Goal: Transaction & Acquisition: Download file/media

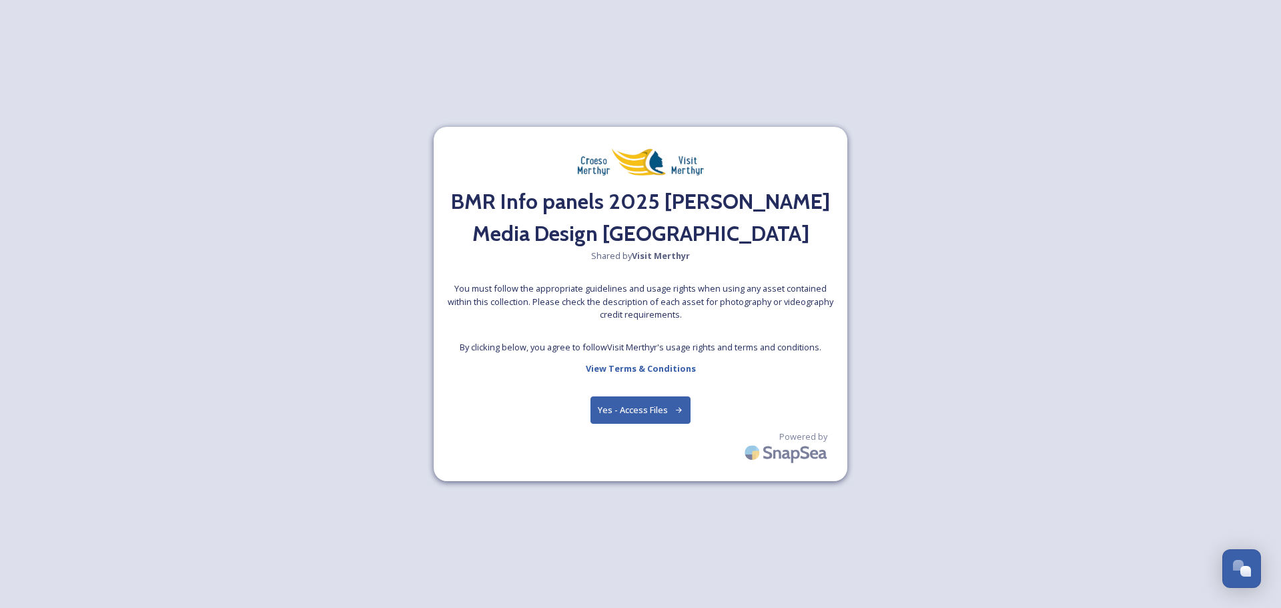
click at [645, 408] on button "Yes - Access Files" at bounding box center [640, 409] width 100 height 27
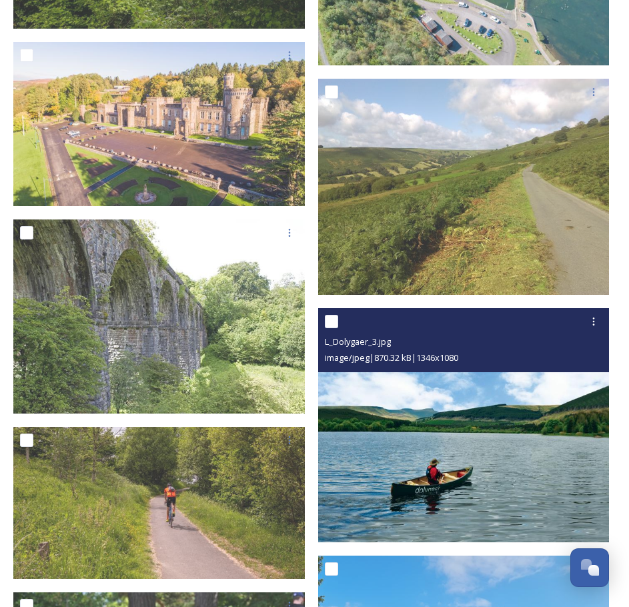
scroll to position [2135, 0]
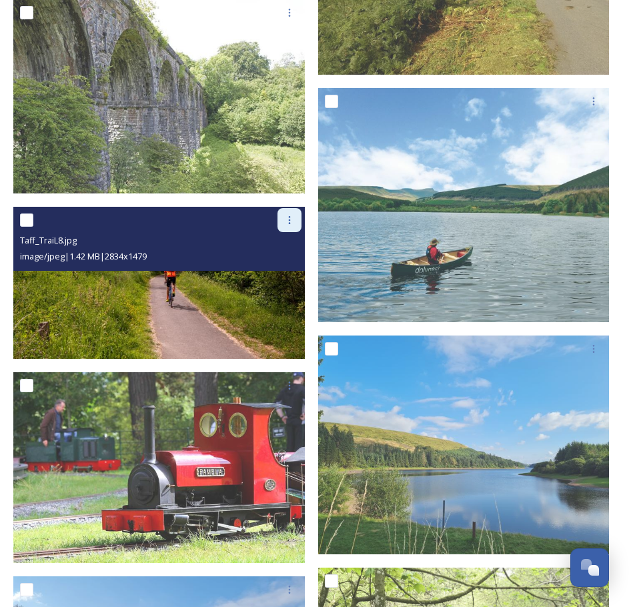
click at [294, 215] on icon at bounding box center [289, 220] width 11 height 11
click at [270, 269] on span "Download" at bounding box center [274, 275] width 41 height 13
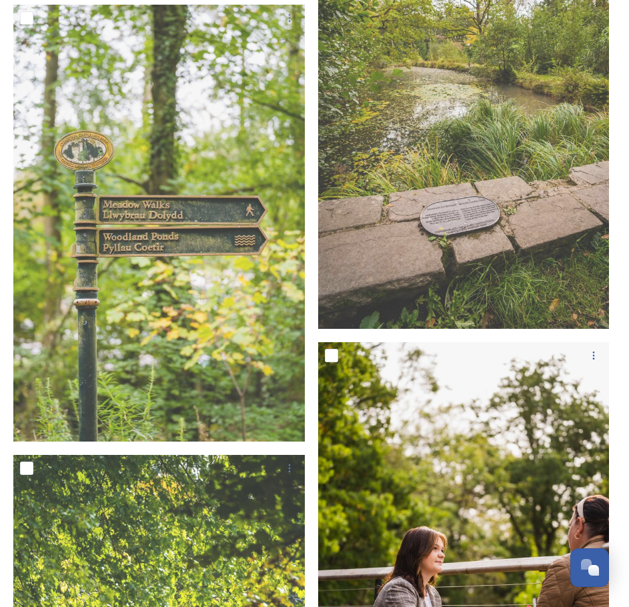
scroll to position [17681, 0]
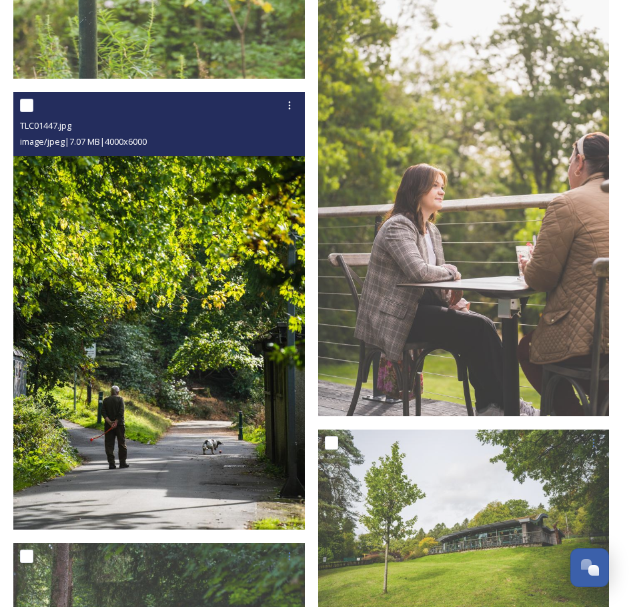
click at [125, 468] on img at bounding box center [159, 311] width 292 height 438
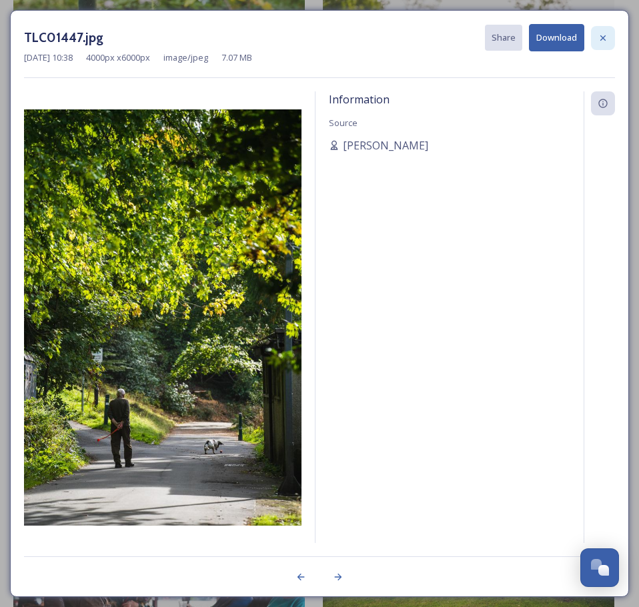
click at [609, 43] on div at bounding box center [603, 38] width 24 height 24
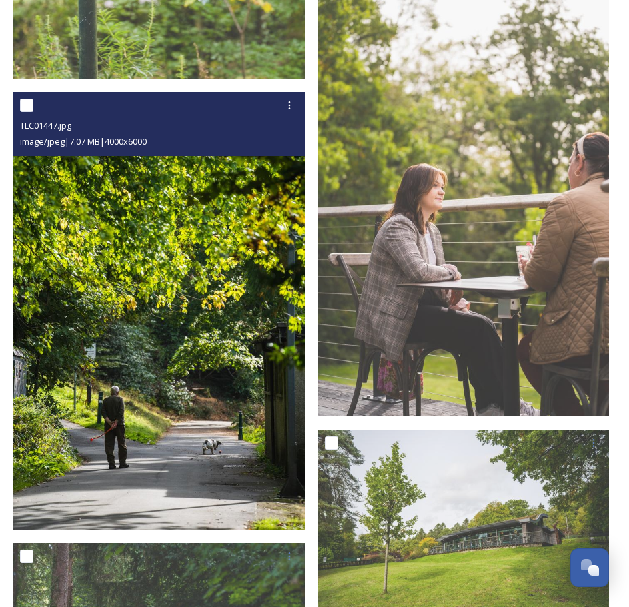
click at [133, 409] on img at bounding box center [159, 311] width 292 height 438
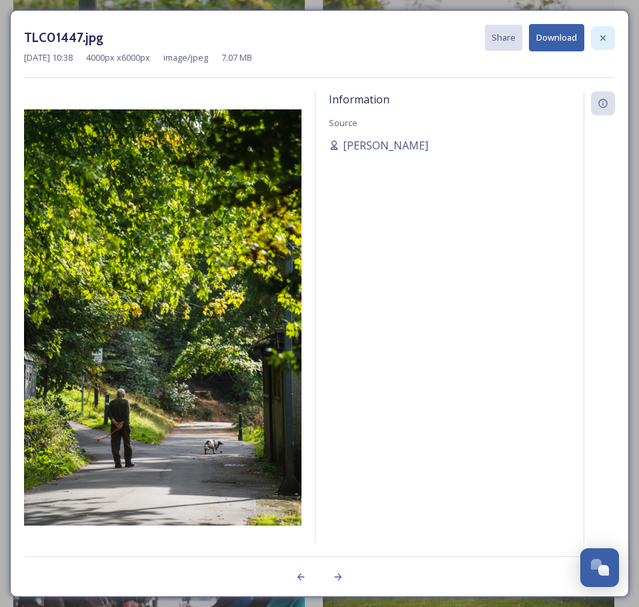
click at [601, 35] on icon at bounding box center [602, 37] width 5 height 5
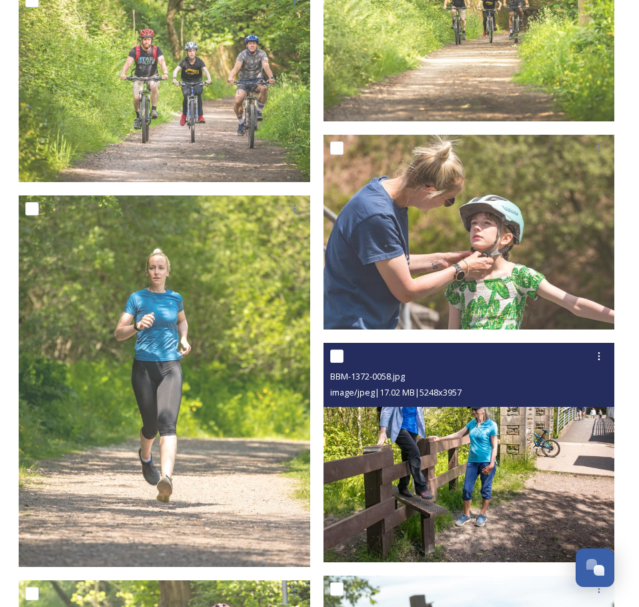
scroll to position [6071, 0]
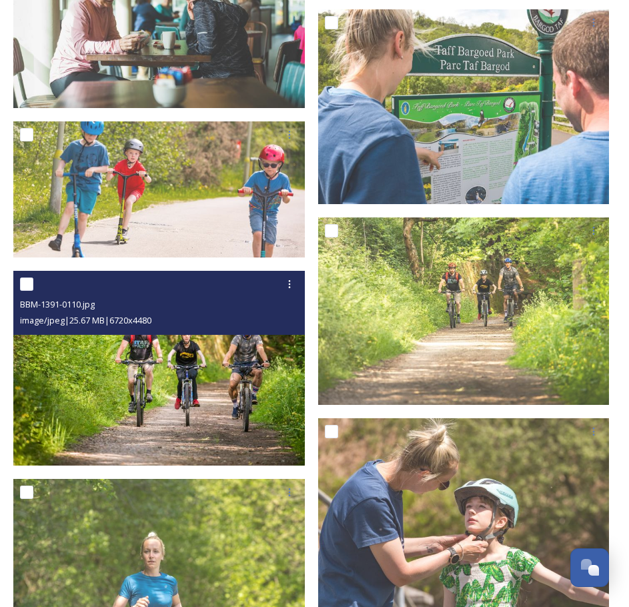
click at [268, 406] on img at bounding box center [159, 368] width 292 height 195
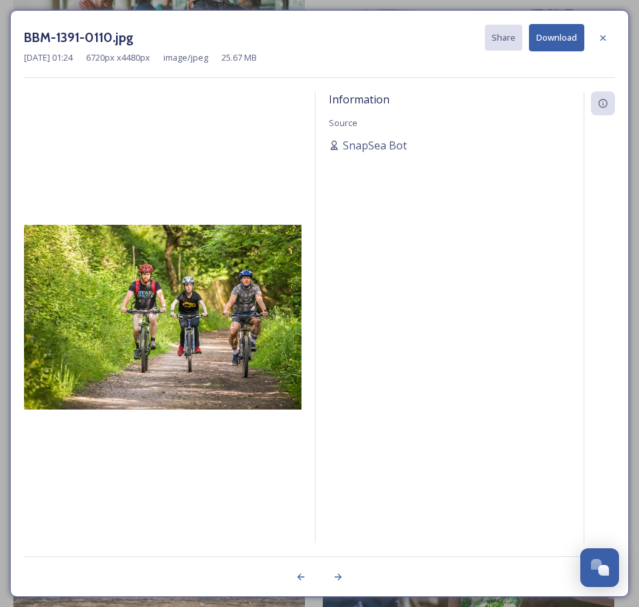
click at [546, 34] on button "Download" at bounding box center [556, 37] width 55 height 27
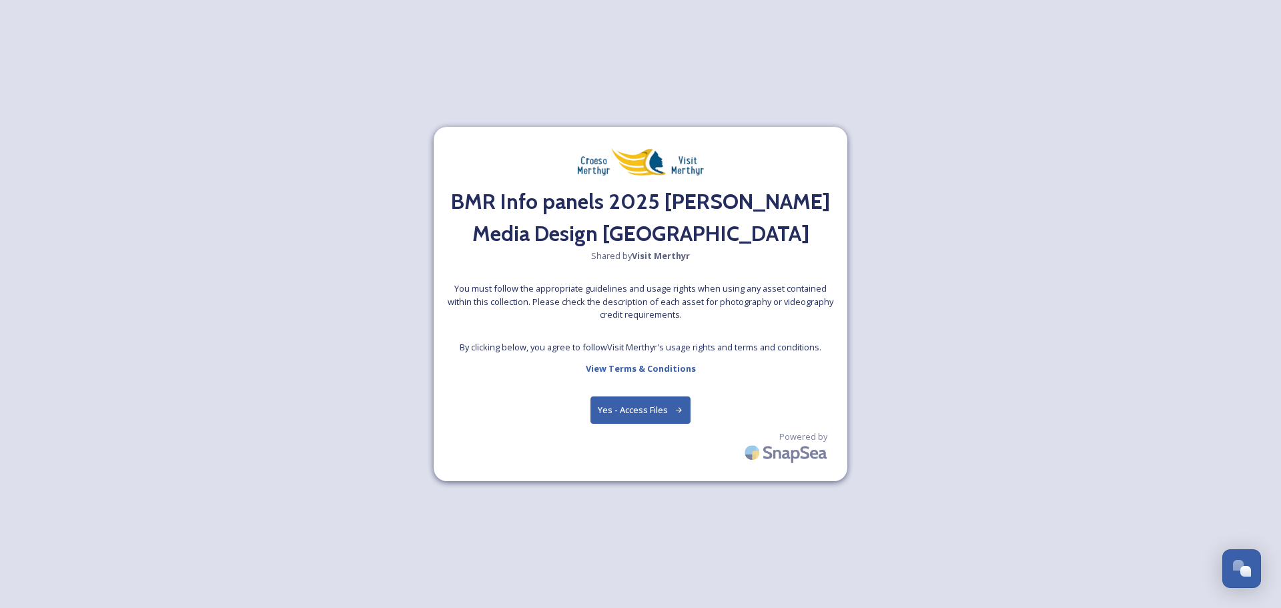
click at [632, 408] on button "Yes - Access Files" at bounding box center [640, 409] width 100 height 27
